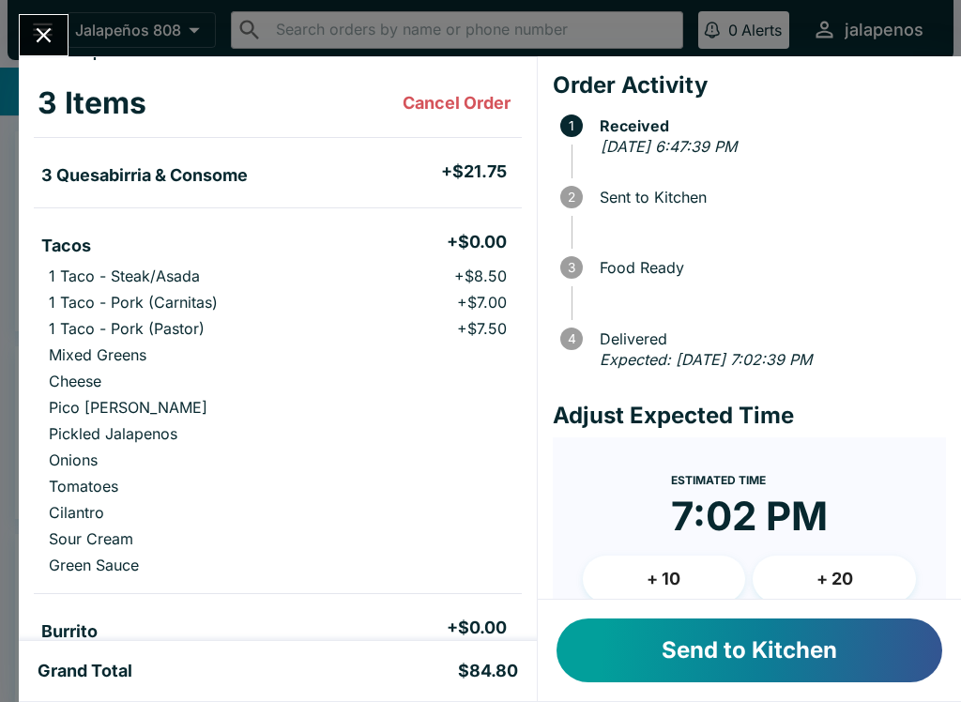
scroll to position [83, 0]
click at [453, 696] on div "Grand Total $84.80" at bounding box center [278, 671] width 518 height 60
click at [80, 298] on p "1 Taco - Pork (Carnitas)" at bounding box center [133, 301] width 169 height 19
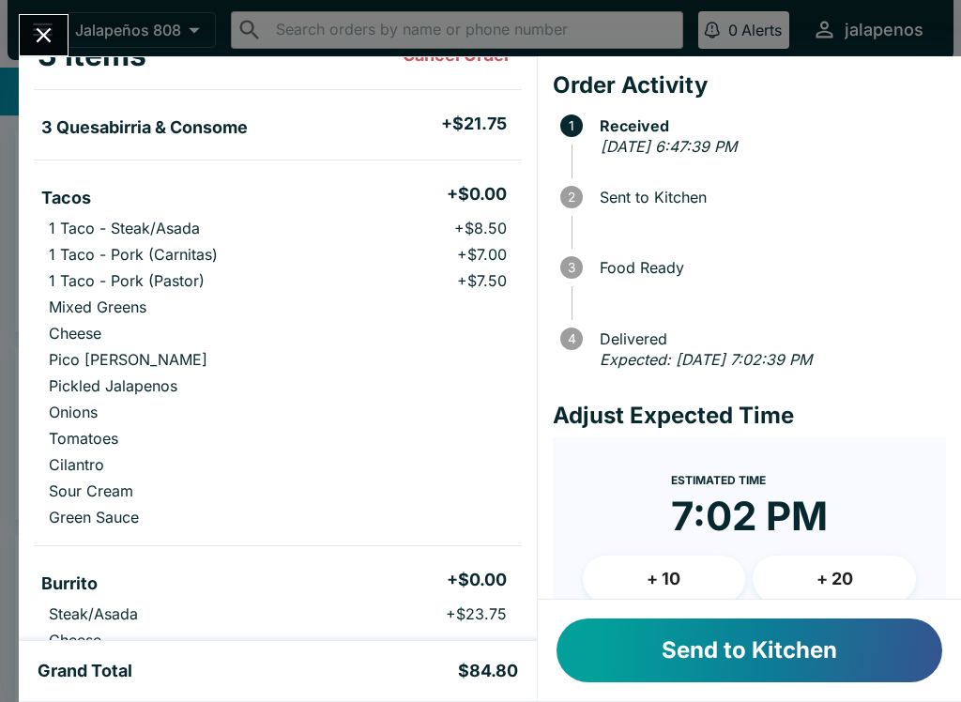
scroll to position [130, 0]
click at [723, 654] on button "Send to Kitchen" at bounding box center [749, 650] width 386 height 64
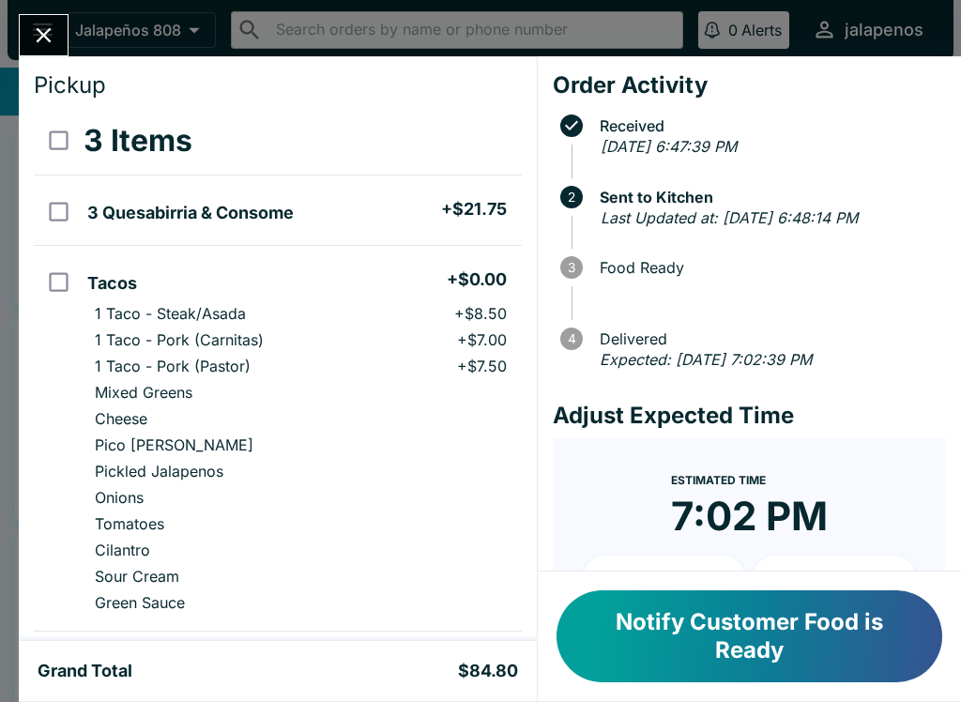
scroll to position [39, 0]
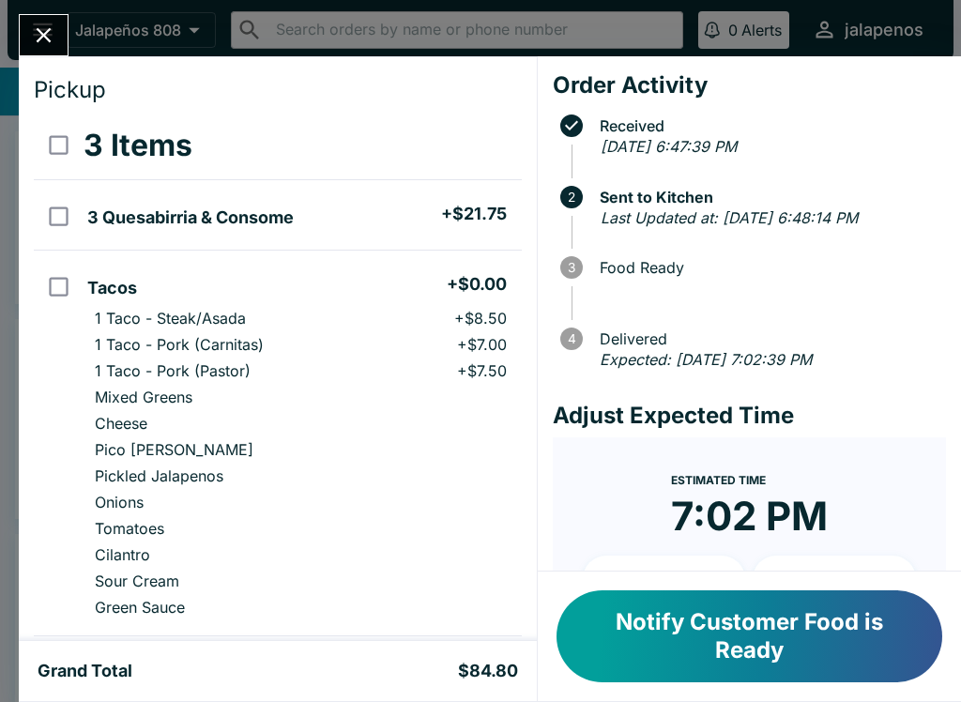
click at [123, 223] on h5 "3 Quesabirria & Consome" at bounding box center [190, 217] width 206 height 23
click at [66, 212] on input "orders table" at bounding box center [59, 216] width 42 height 42
checkbox input "false"
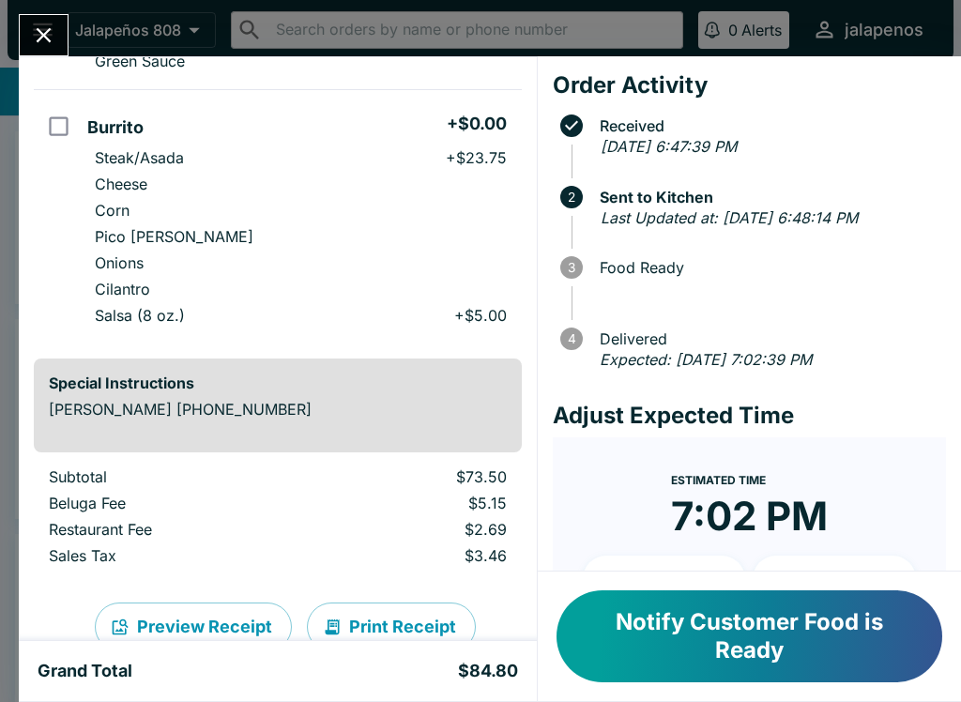
scroll to position [614, 0]
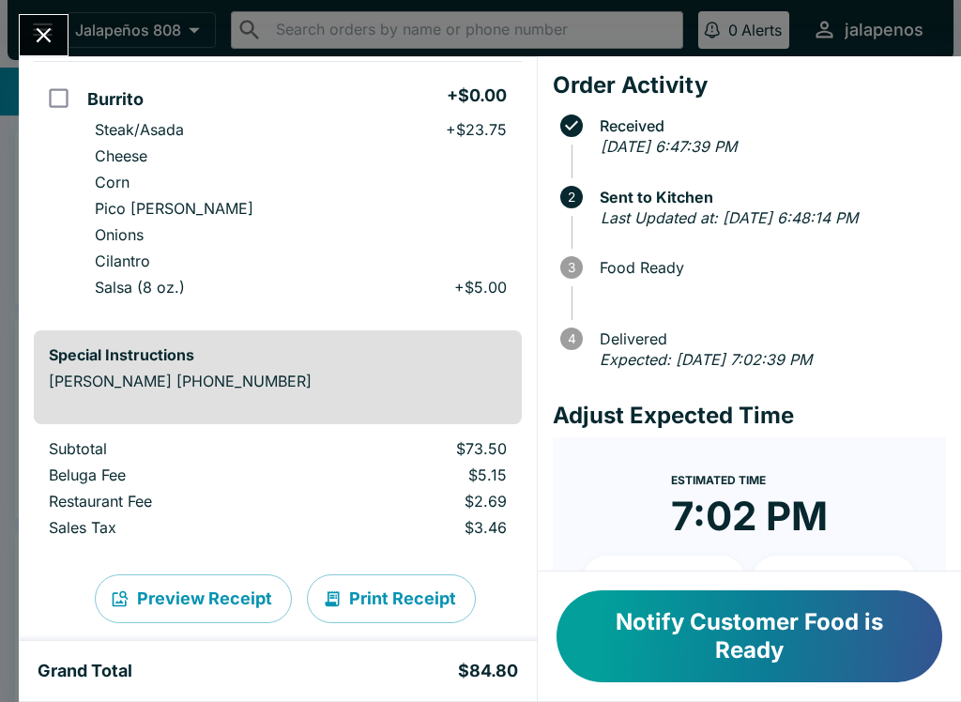
click at [782, 660] on button "Notify Customer Food is Ready" at bounding box center [749, 636] width 386 height 92
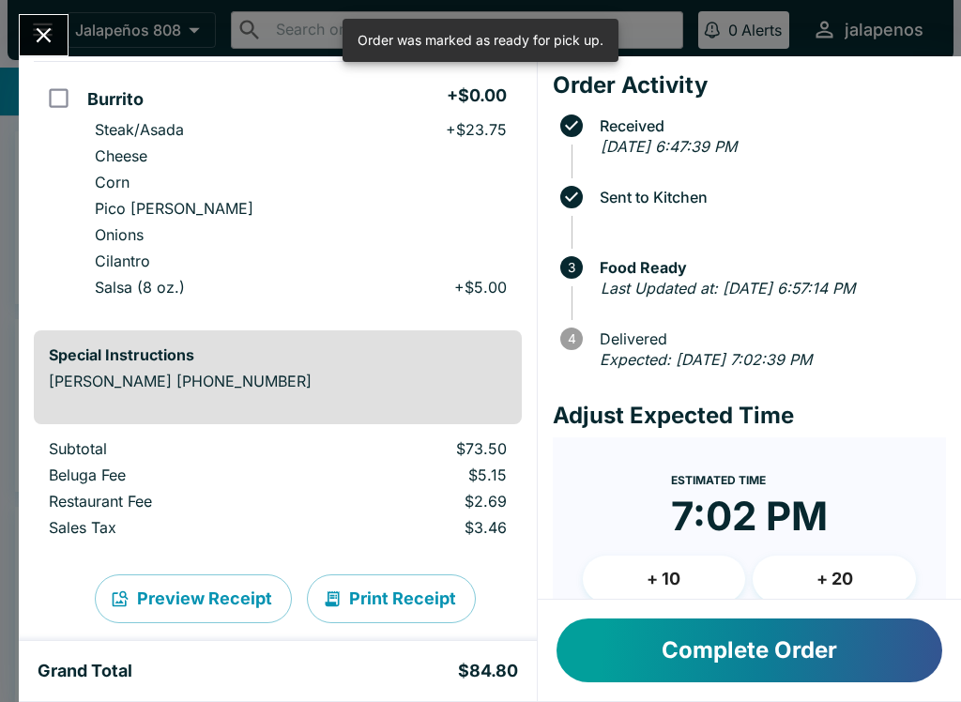
click at [833, 632] on button "Complete Order" at bounding box center [749, 650] width 386 height 64
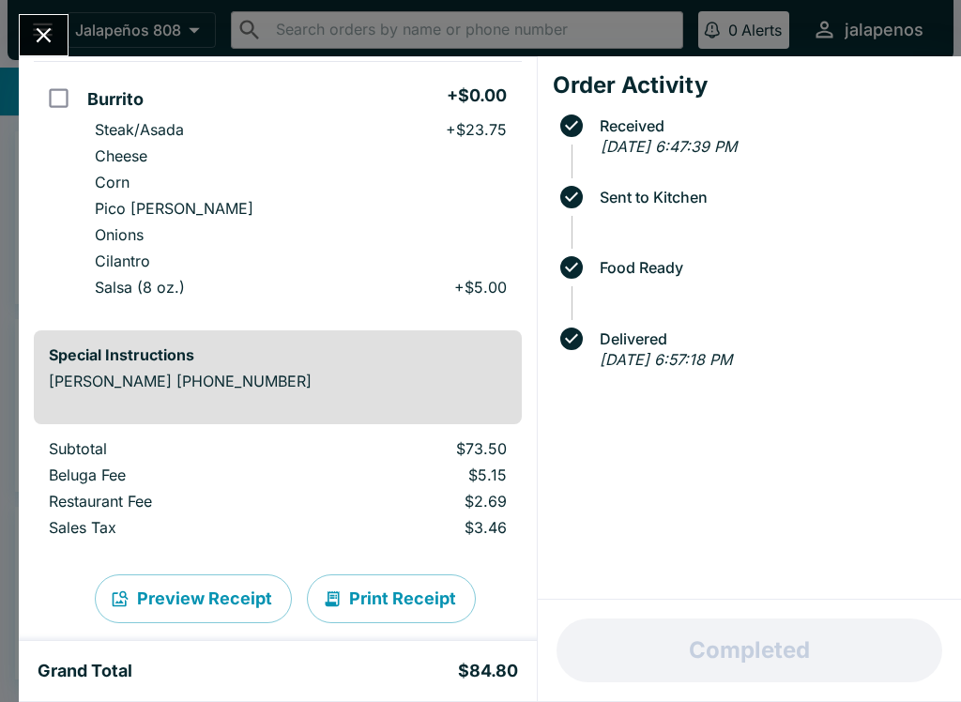
click at [583, 334] on span at bounding box center [575, 338] width 30 height 23
click at [572, 325] on span "Delivered" at bounding box center [753, 339] width 386 height 38
click at [577, 335] on icon at bounding box center [571, 338] width 23 height 23
click at [52, 30] on icon "Close" at bounding box center [43, 35] width 25 height 25
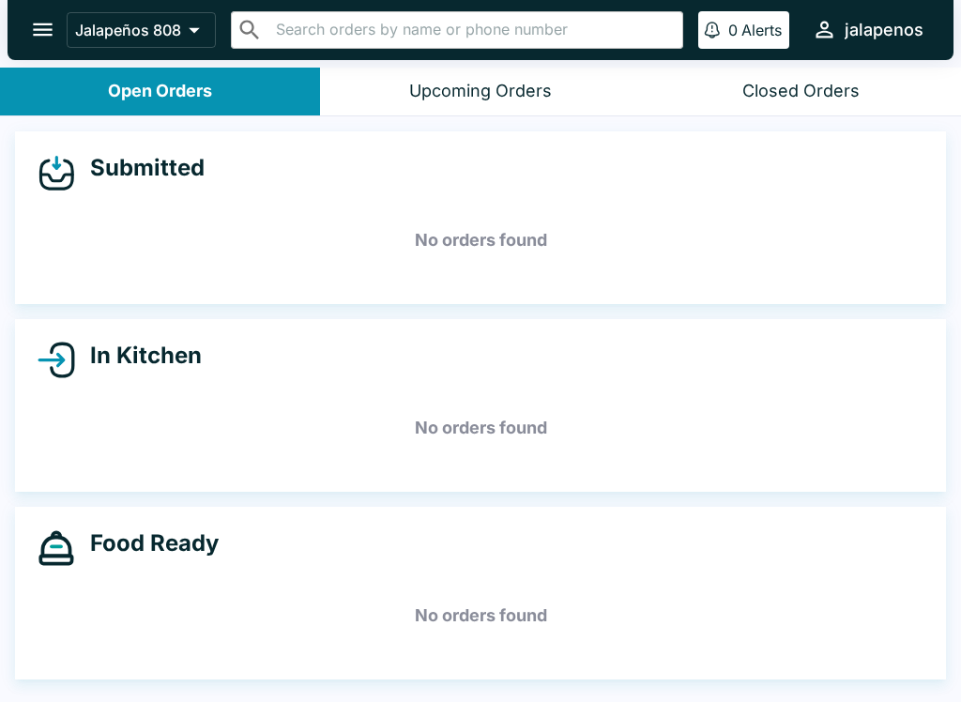
click at [227, 89] on button "Open Orders" at bounding box center [160, 92] width 320 height 48
click at [189, 69] on button "Open Orders" at bounding box center [160, 92] width 320 height 48
click at [168, 112] on button "Open Orders" at bounding box center [160, 92] width 320 height 48
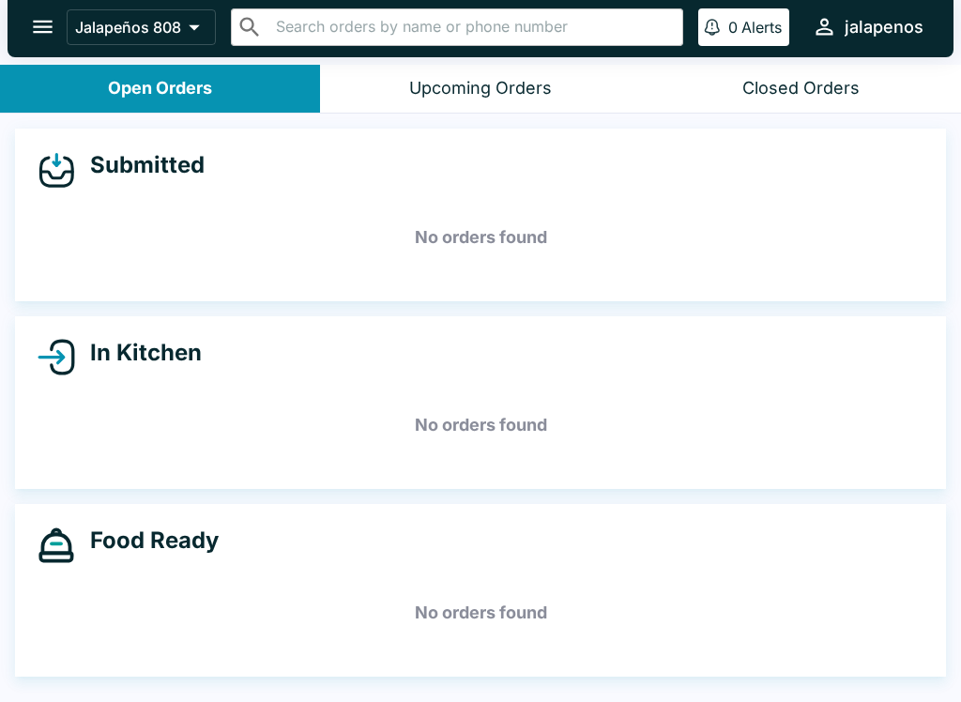
click at [163, 327] on div "In Kitchen No orders found" at bounding box center [480, 402] width 931 height 173
click at [165, 356] on h4 "In Kitchen" at bounding box center [138, 353] width 127 height 28
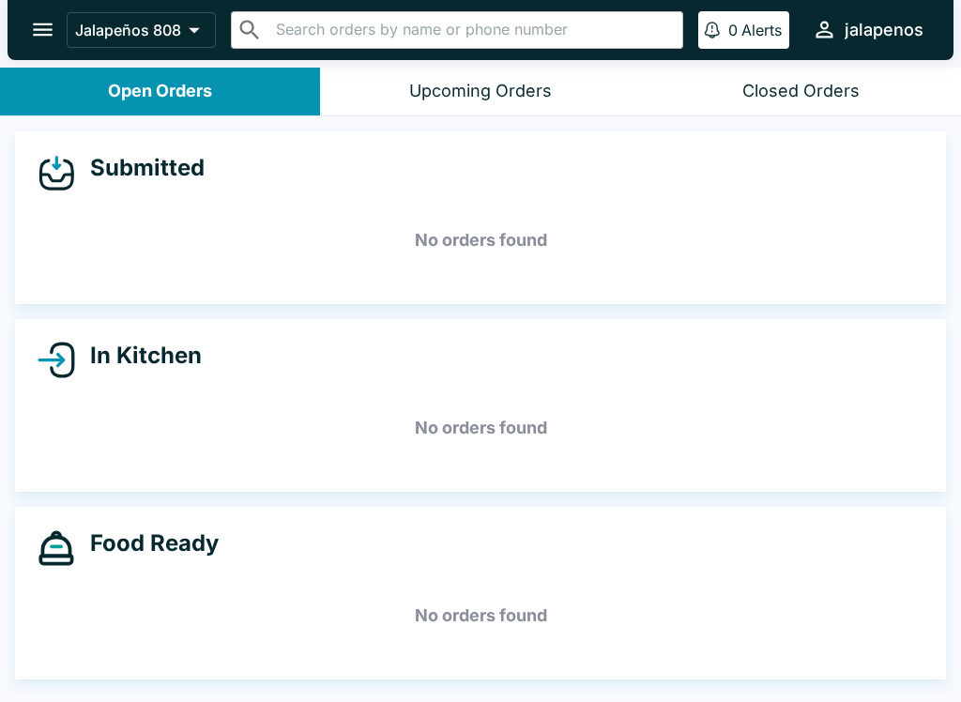
click at [62, 164] on icon at bounding box center [57, 173] width 38 height 38
click at [66, 162] on icon at bounding box center [57, 173] width 38 height 38
click at [476, 246] on h5 "No orders found" at bounding box center [481, 240] width 886 height 68
click at [525, 237] on h5 "No orders found" at bounding box center [481, 240] width 886 height 68
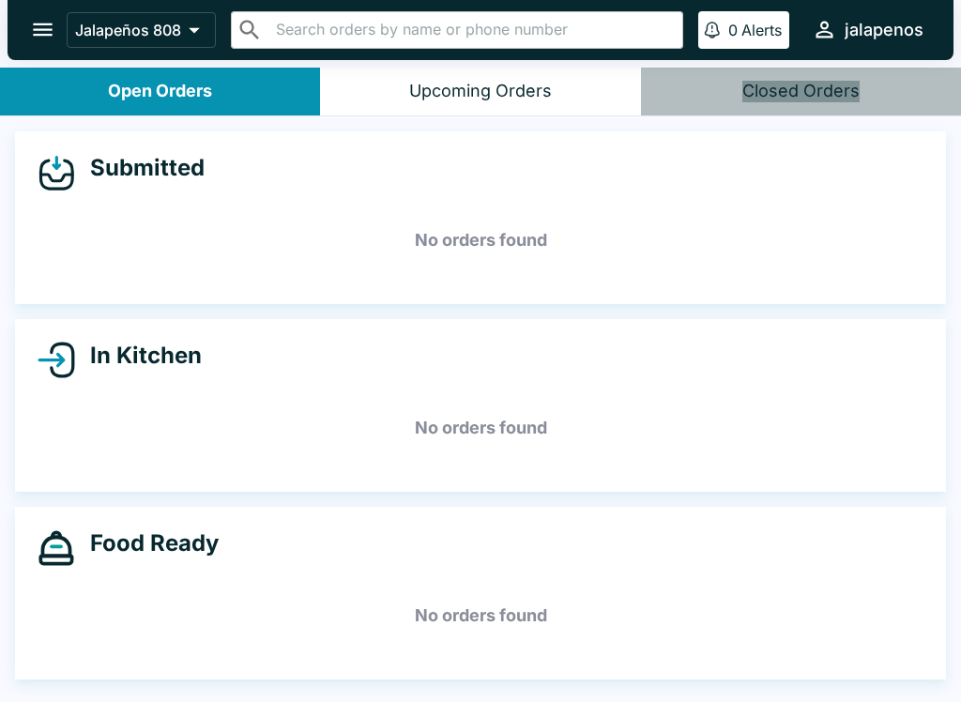
click at [817, 77] on button "Closed Orders" at bounding box center [801, 92] width 320 height 48
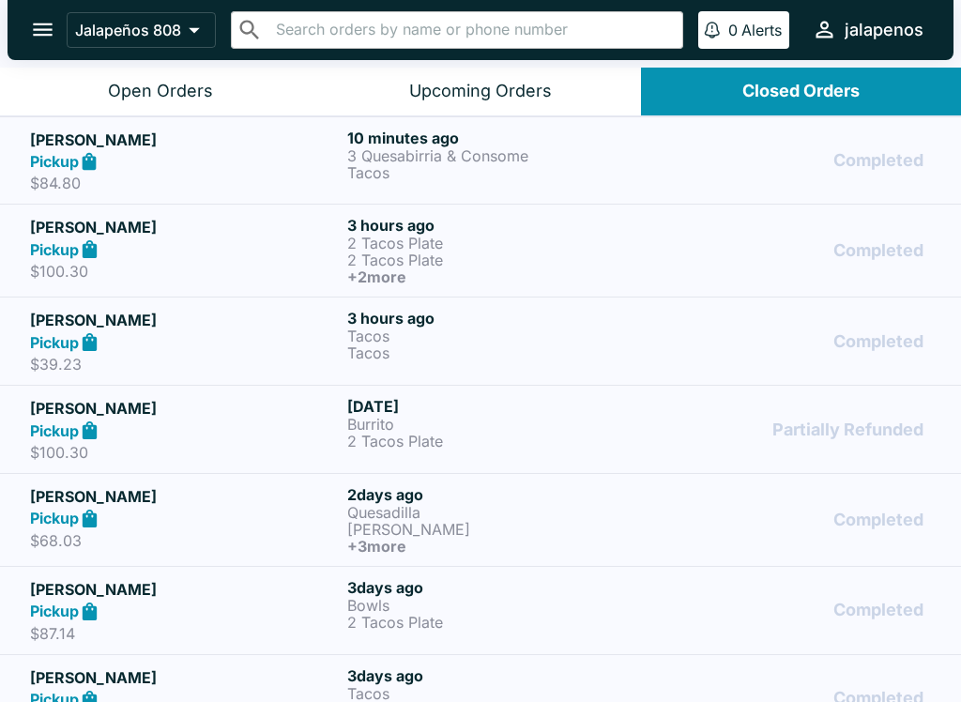
click at [458, 83] on div "Upcoming Orders" at bounding box center [480, 92] width 143 height 22
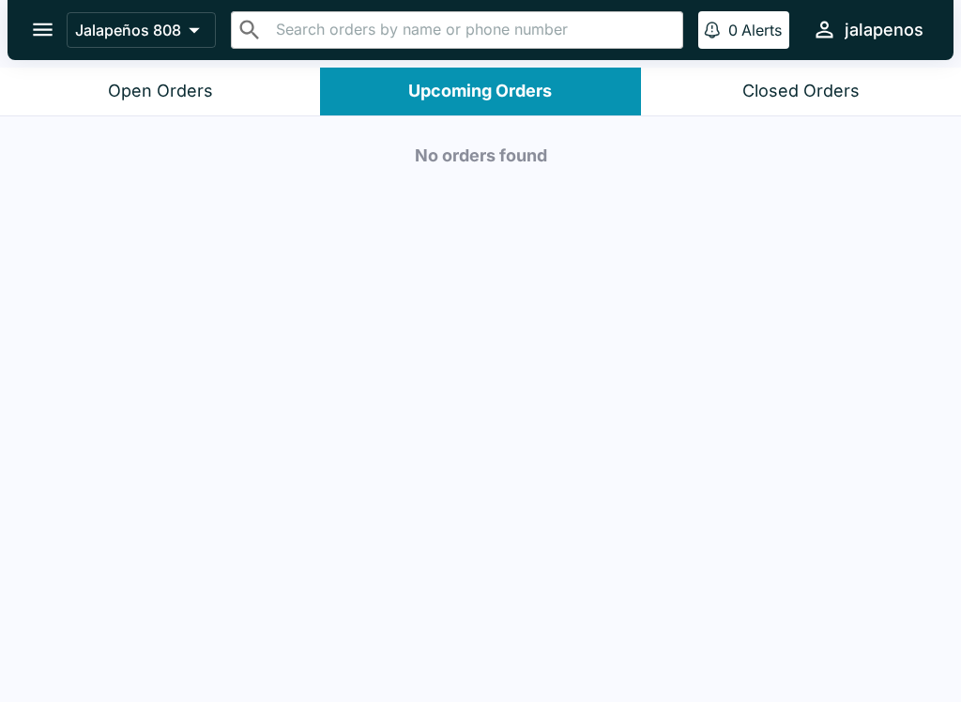
click at [169, 84] on div "Open Orders" at bounding box center [160, 92] width 105 height 22
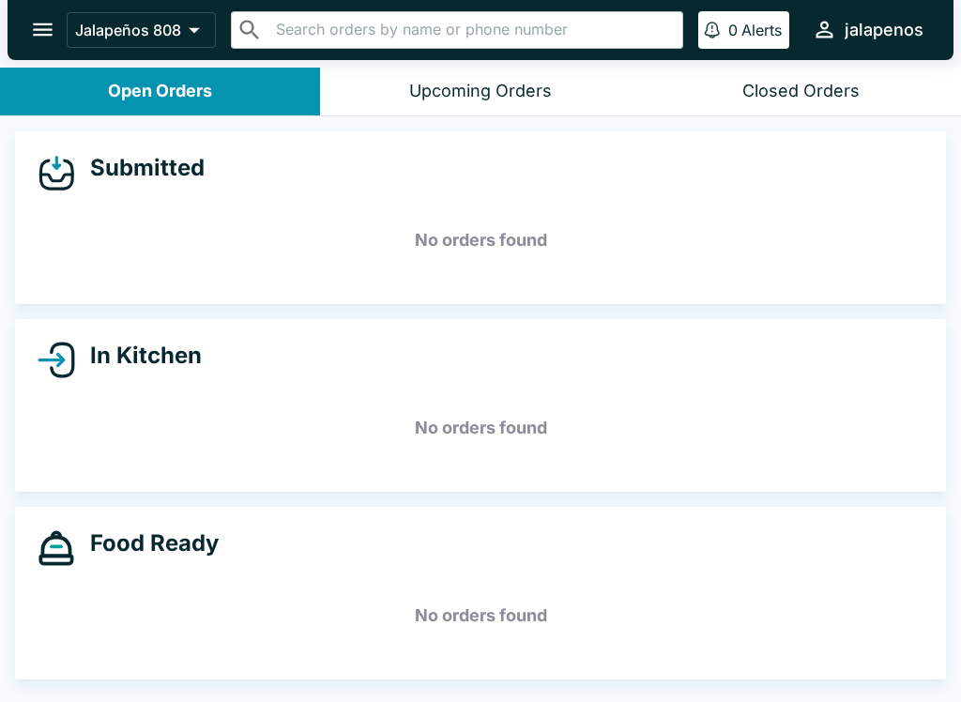
click at [789, 86] on div "Closed Orders" at bounding box center [800, 92] width 117 height 22
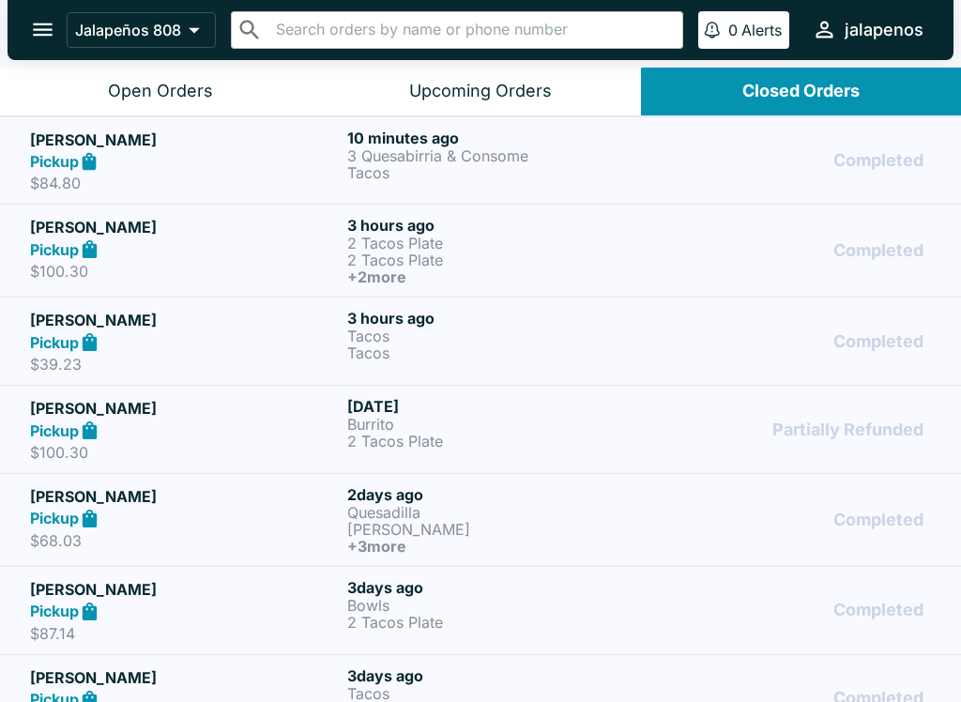
click at [419, 173] on p "Tacos" at bounding box center [502, 172] width 310 height 17
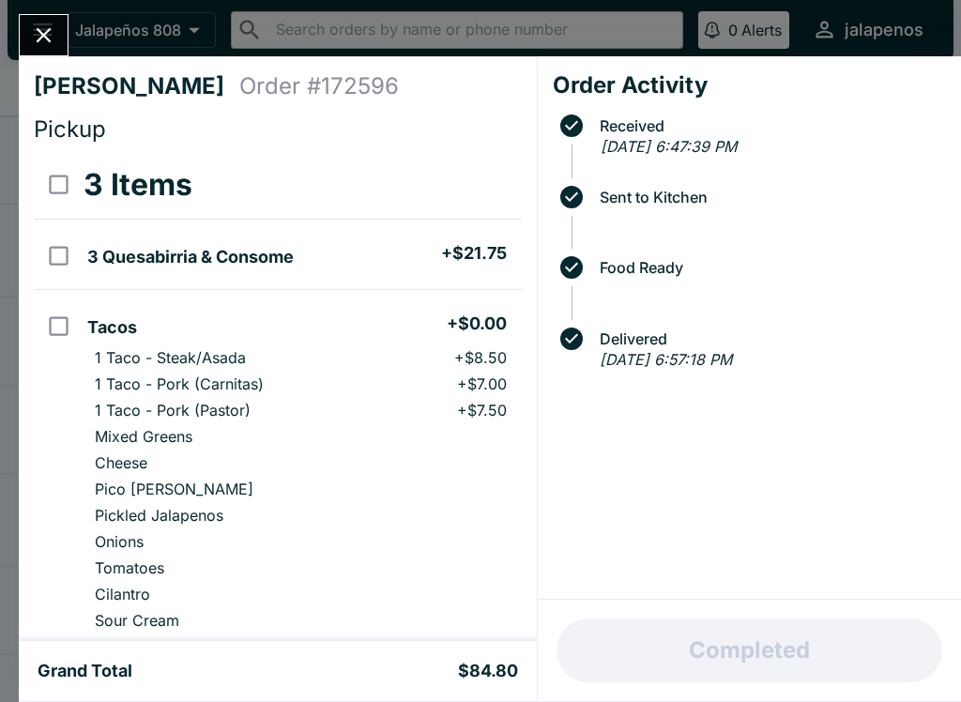
click at [585, 343] on span at bounding box center [575, 338] width 30 height 23
click at [584, 343] on span at bounding box center [575, 338] width 30 height 23
click at [579, 355] on span "Delivered" at bounding box center [753, 339] width 386 height 38
click at [571, 355] on span "Delivered" at bounding box center [753, 339] width 386 height 38
click at [571, 354] on span "Delivered" at bounding box center [753, 339] width 386 height 38
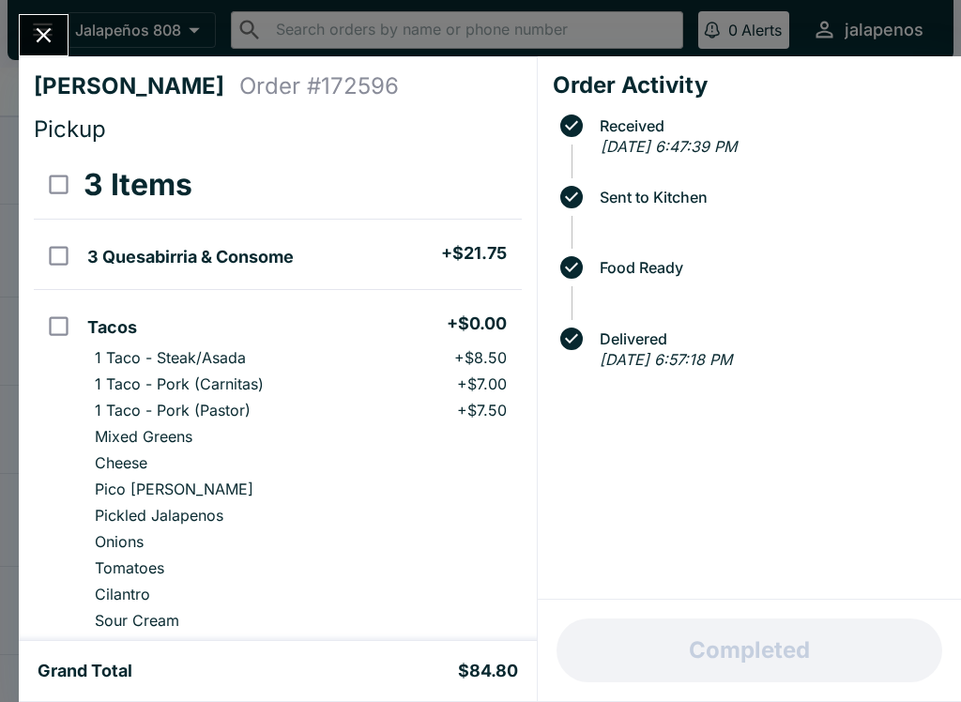
click at [558, 358] on div "Received [DATE] 6:47:39 PM Sent to Kitchen Food Ready Delivered [DATE] 6:57:18 …" at bounding box center [749, 239] width 393 height 265
click at [833, 411] on div "Order Activity Received [DATE] 6:47:39 PM Sent to Kitchen Food Ready Delivered …" at bounding box center [749, 327] width 423 height 543
click at [557, 327] on div "Received [DATE] 6:47:39 PM Sent to Kitchen Food Ready Delivered [DATE] 6:57:18 …" at bounding box center [749, 239] width 393 height 265
click at [556, 327] on div "Received [DATE] 6:47:39 PM Sent to Kitchen Food Ready Delivered [DATE] 6:57:18 …" at bounding box center [749, 239] width 393 height 265
click at [583, 336] on span at bounding box center [575, 338] width 30 height 23
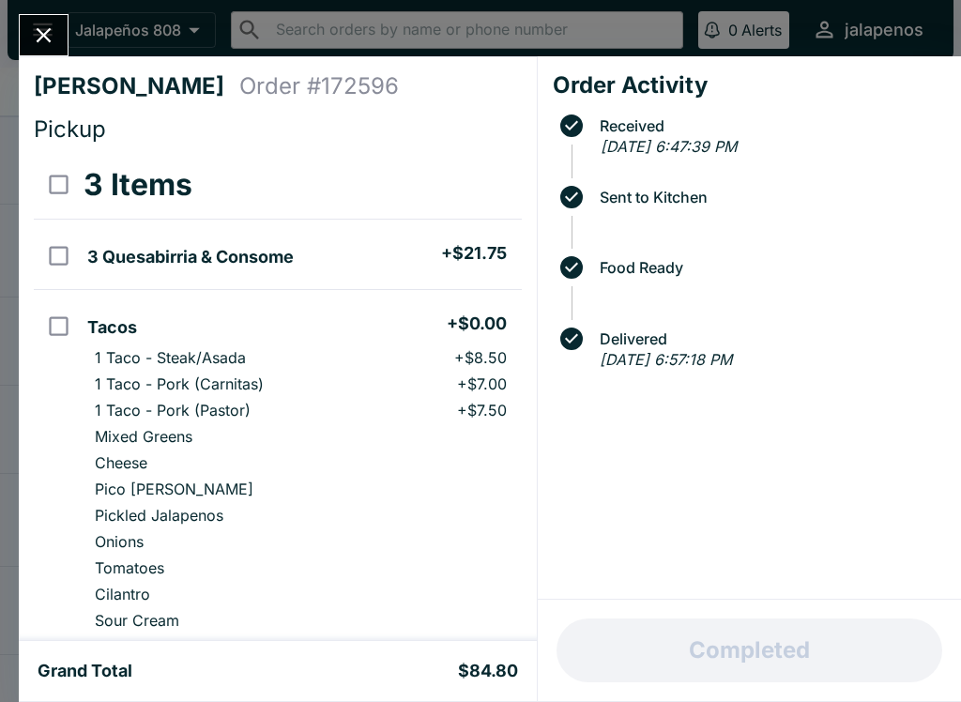
click at [570, 353] on span "Delivered" at bounding box center [753, 339] width 386 height 38
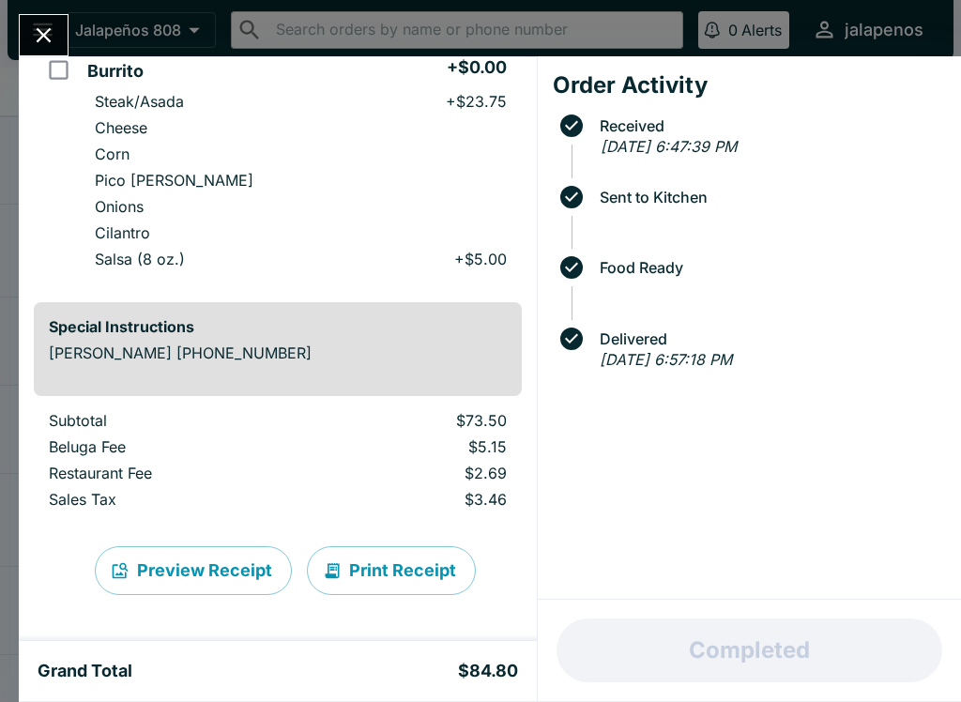
scroll to position [642, 0]
click at [903, 86] on h4 "Order Activity" at bounding box center [749, 85] width 393 height 28
click at [37, 38] on icon "Close" at bounding box center [43, 35] width 25 height 25
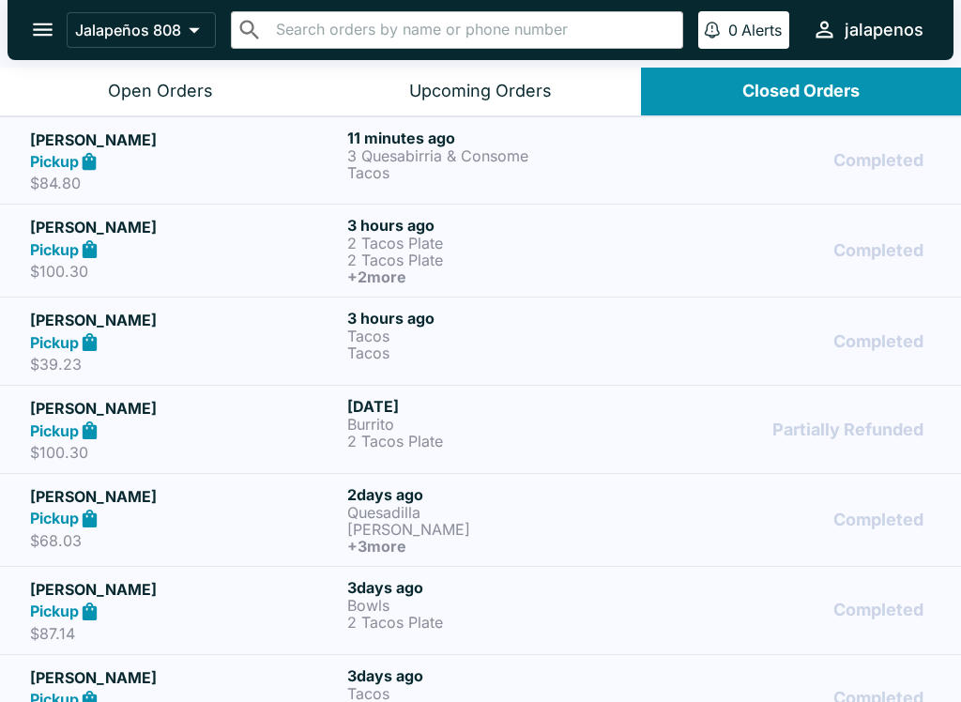
click at [78, 149] on h5 "[PERSON_NAME]" at bounding box center [185, 140] width 310 height 23
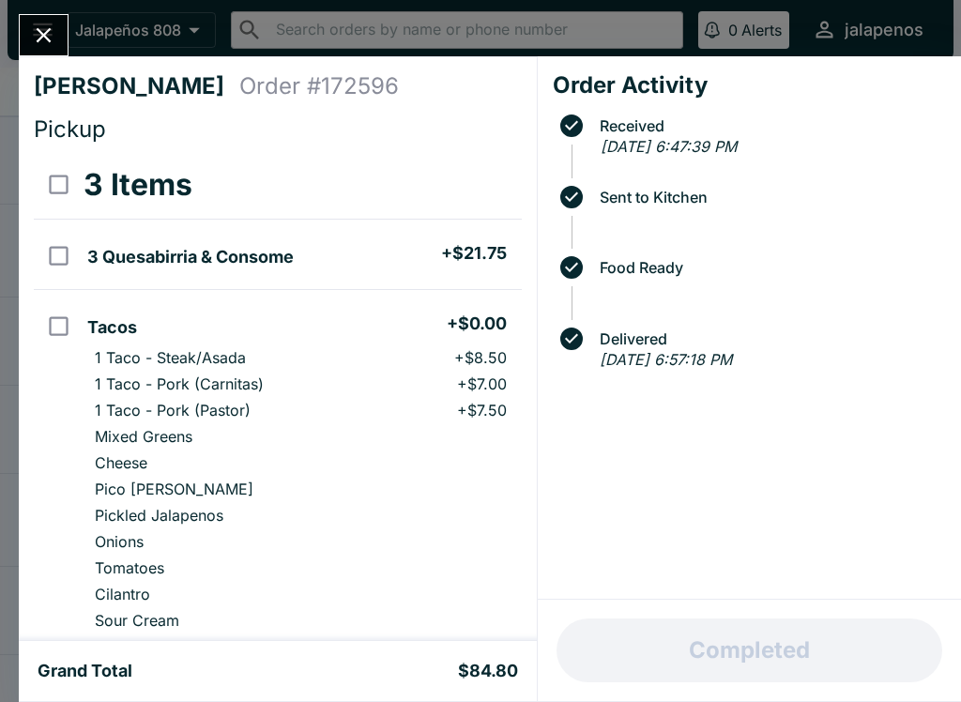
click at [569, 350] on span "Delivered" at bounding box center [753, 339] width 386 height 38
click at [617, 334] on span "Delivered" at bounding box center [768, 338] width 356 height 17
click at [681, 335] on span "Delivered" at bounding box center [768, 338] width 356 height 17
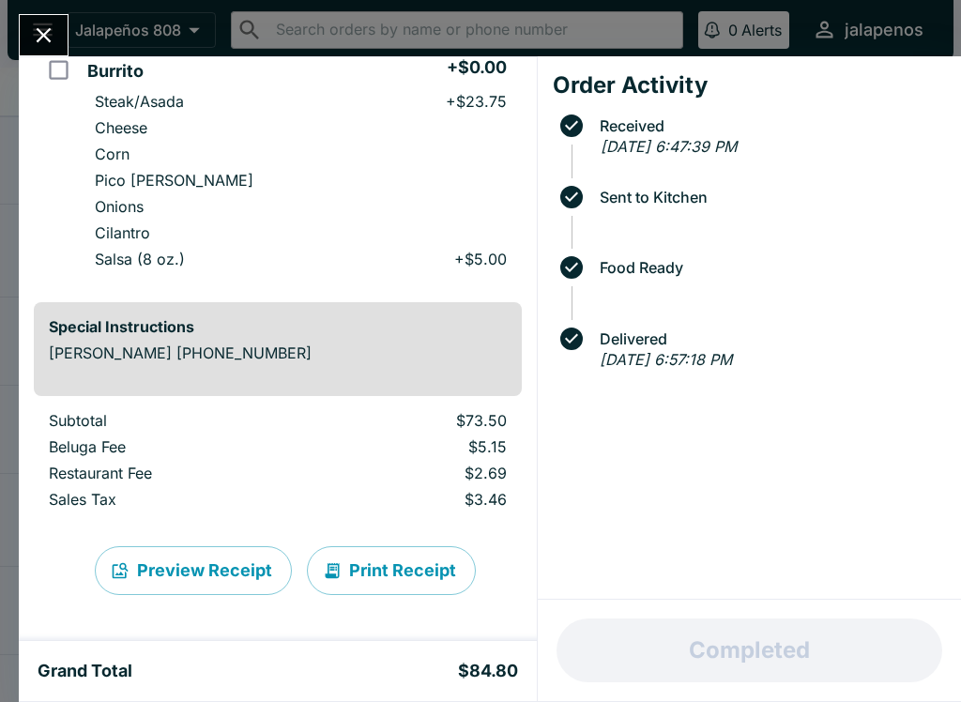
scroll to position [642, 0]
click at [50, 38] on icon "Close" at bounding box center [43, 35] width 25 height 25
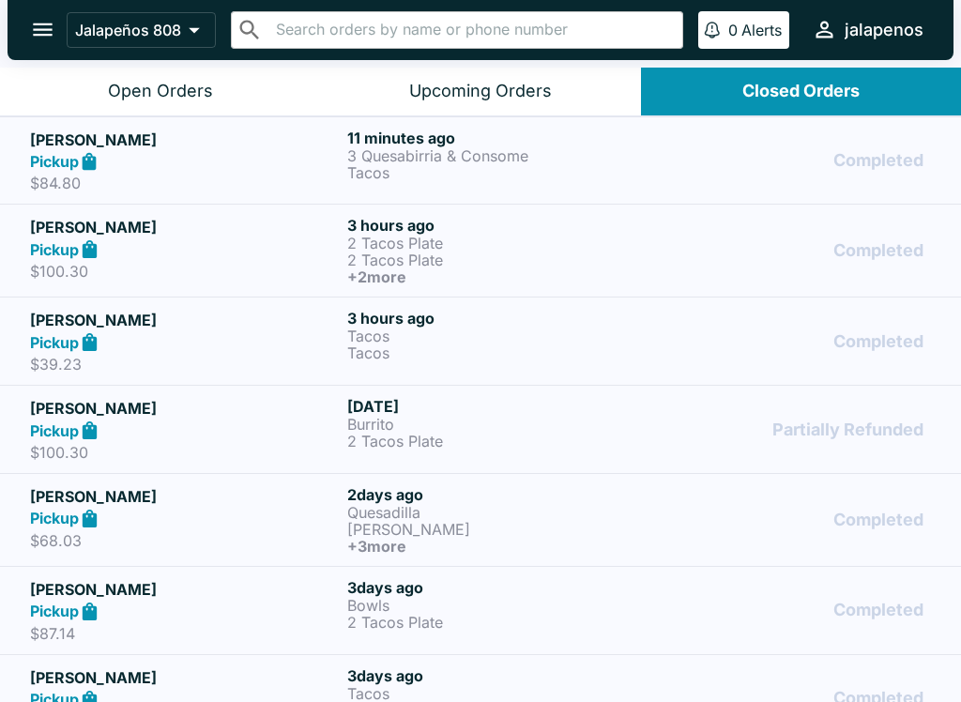
click at [38, 35] on icon "open drawer" at bounding box center [43, 29] width 20 height 13
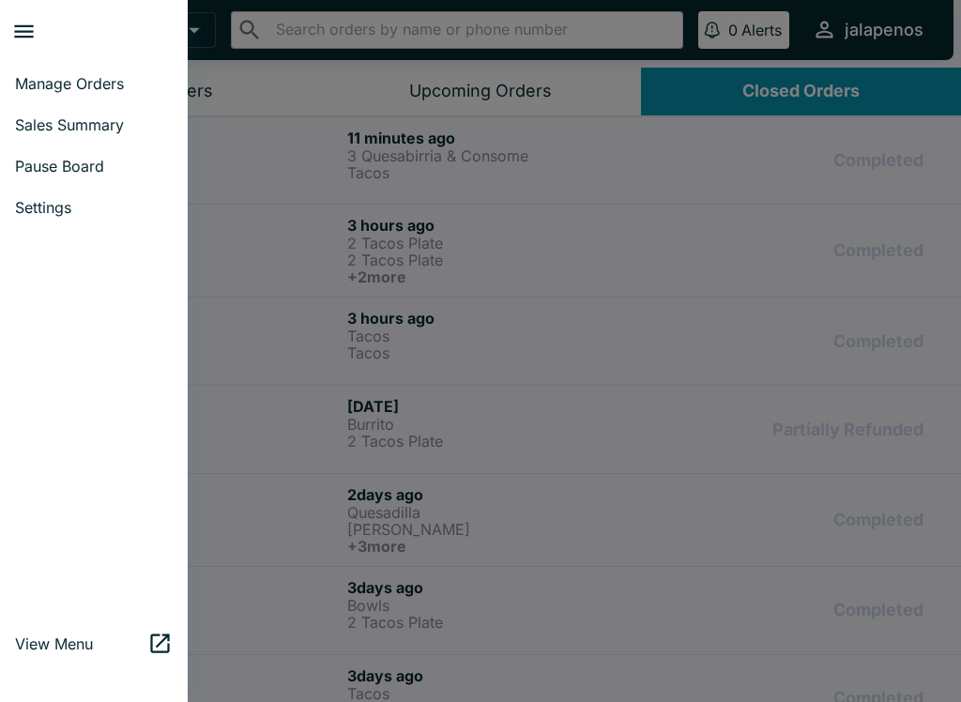
click at [47, 86] on span "Manage Orders" at bounding box center [94, 83] width 158 height 19
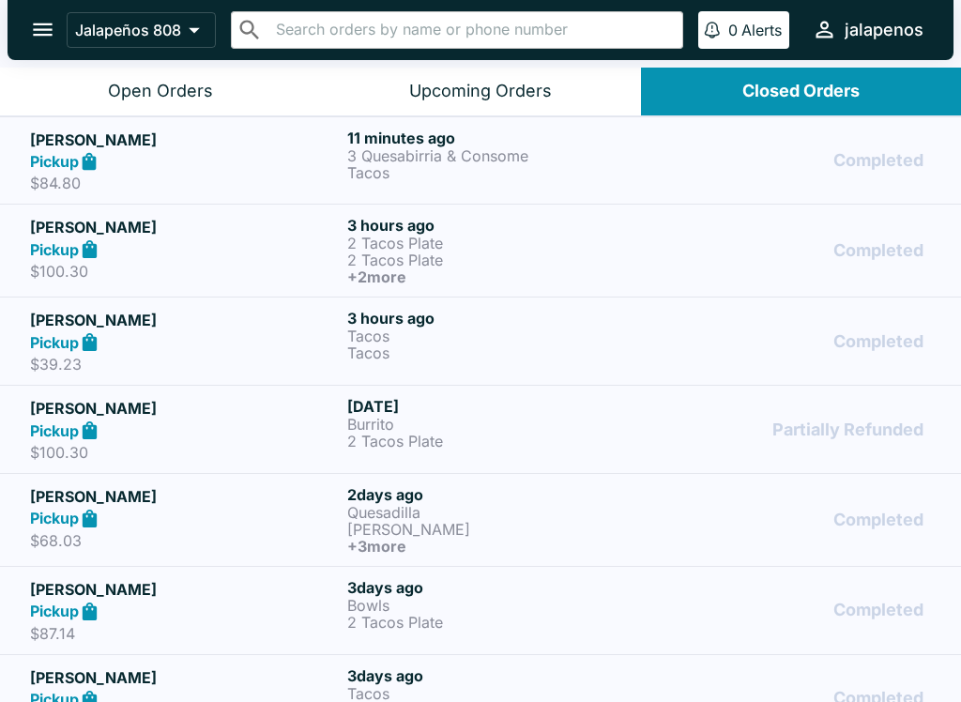
click at [33, 35] on icon "open drawer" at bounding box center [42, 29] width 25 height 25
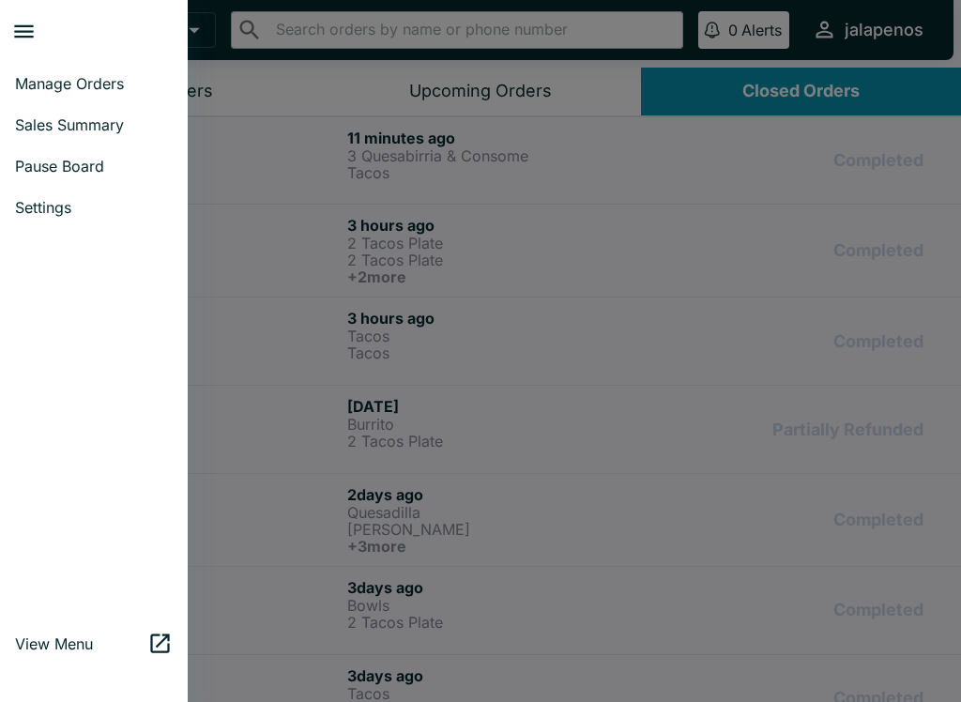
click at [893, 338] on div at bounding box center [480, 351] width 961 height 702
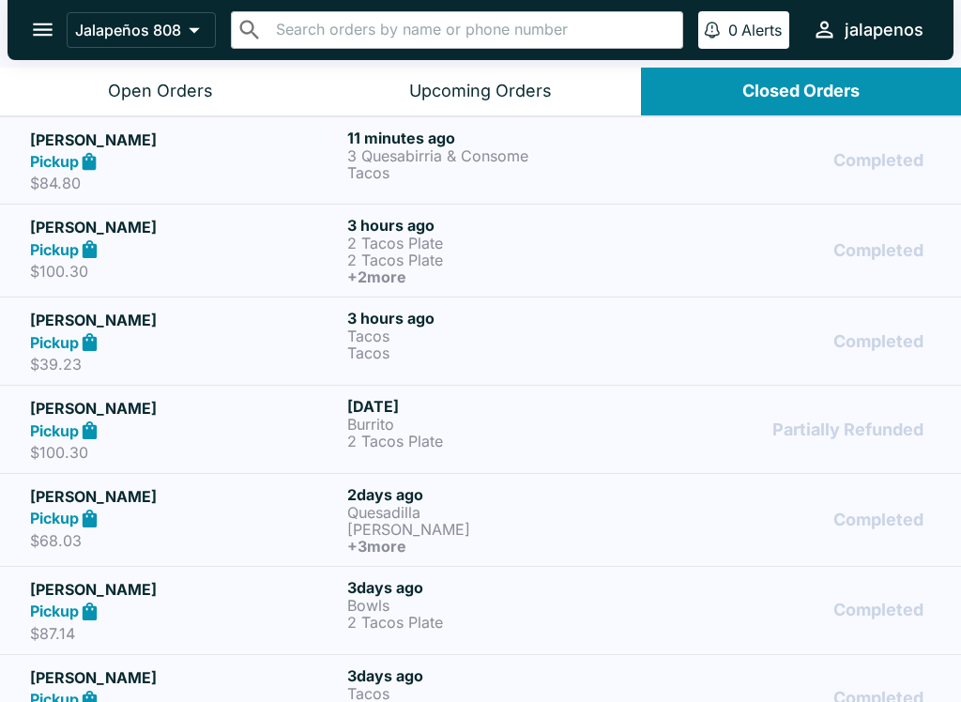
click at [80, 156] on icon at bounding box center [90, 162] width 22 height 22
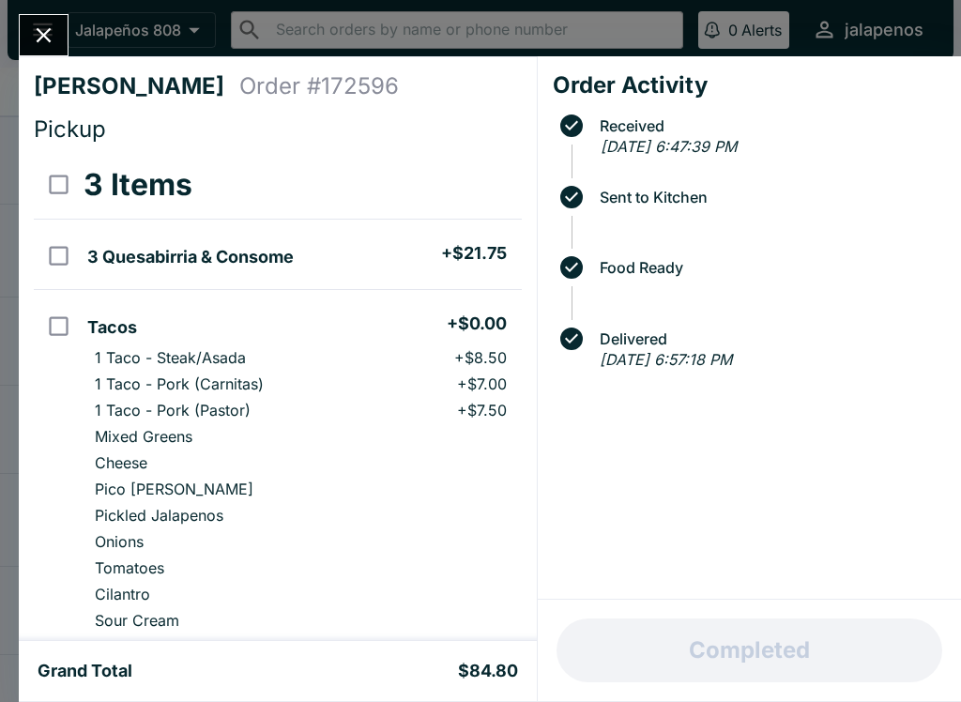
click at [585, 320] on span "Delivered" at bounding box center [753, 339] width 386 height 38
click at [569, 335] on icon at bounding box center [571, 338] width 23 height 23
click at [569, 334] on icon at bounding box center [571, 338] width 23 height 23
click at [682, 83] on h4 "Order Activity" at bounding box center [749, 85] width 393 height 28
click at [689, 77] on h4 "Order Activity" at bounding box center [749, 85] width 393 height 28
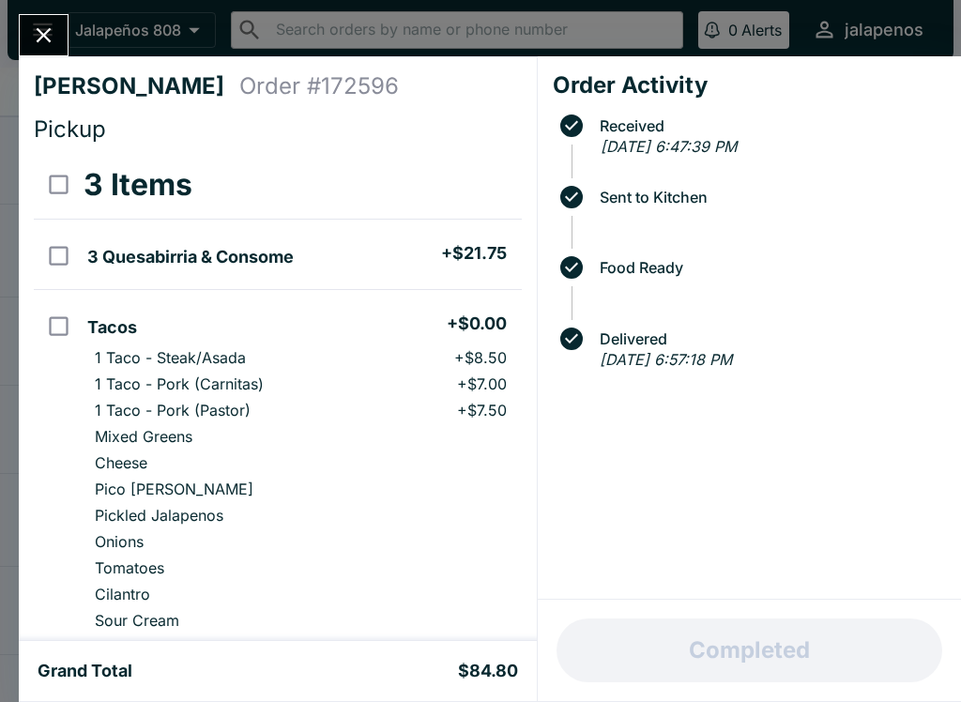
click at [700, 131] on span "Received" at bounding box center [768, 125] width 356 height 17
click at [712, 211] on div at bounding box center [770, 218] width 338 height 24
click at [694, 255] on span "Food Ready" at bounding box center [753, 268] width 386 height 38
click at [718, 322] on span "Delivered" at bounding box center [753, 339] width 386 height 38
click at [31, 31] on icon "Close" at bounding box center [43, 35] width 25 height 25
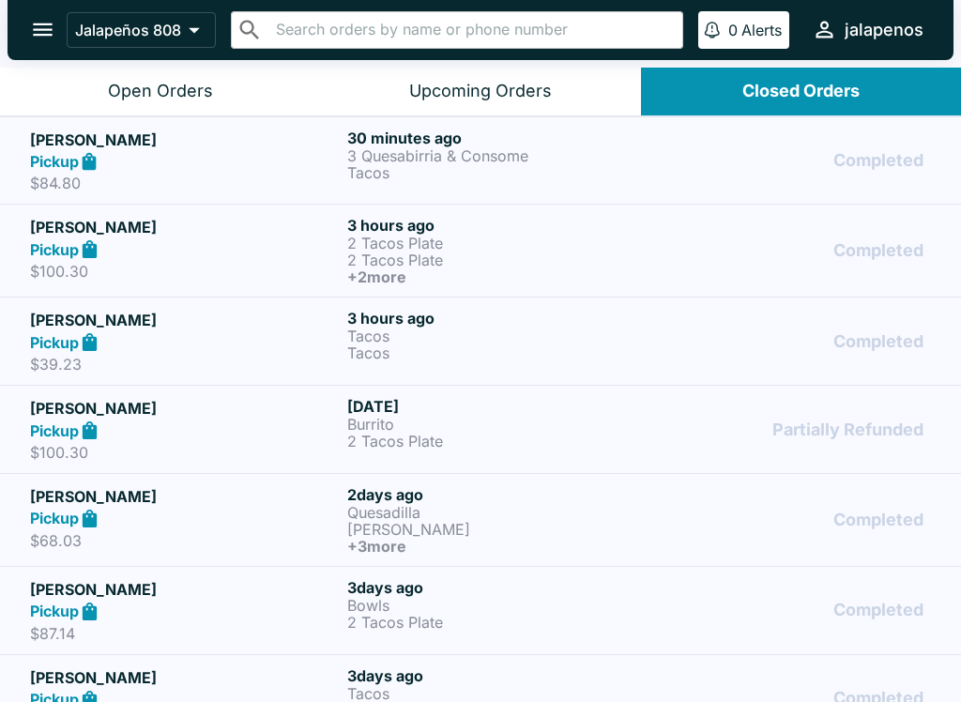
click at [140, 75] on button "Open Orders" at bounding box center [160, 92] width 320 height 48
